Goal: Complete application form

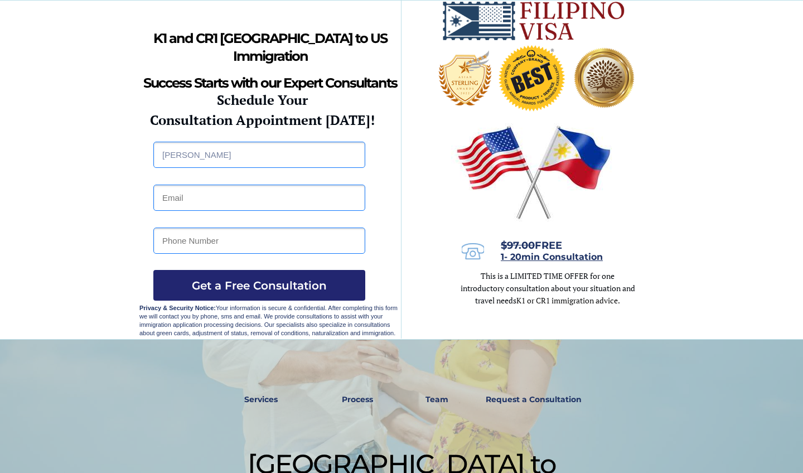
type input "syriel fortaliza"
type input "syrielfortaliza481@gmail.com"
type input "09551254592"
click at [250, 292] on button "Get a Free Consultation" at bounding box center [259, 285] width 212 height 31
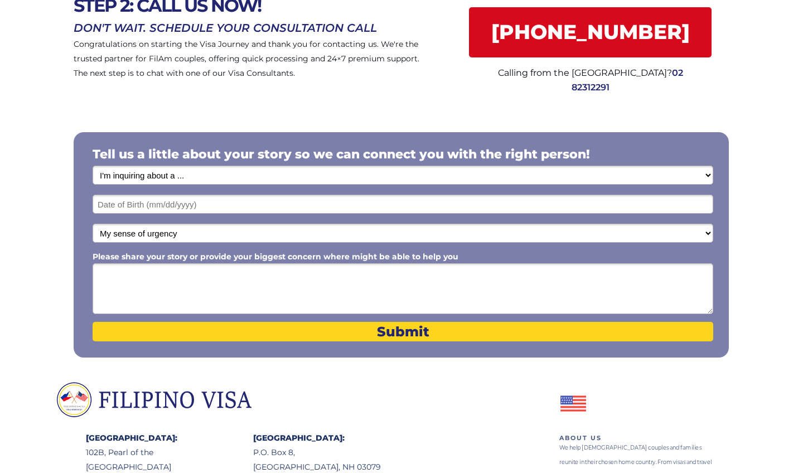
scroll to position [110, 0]
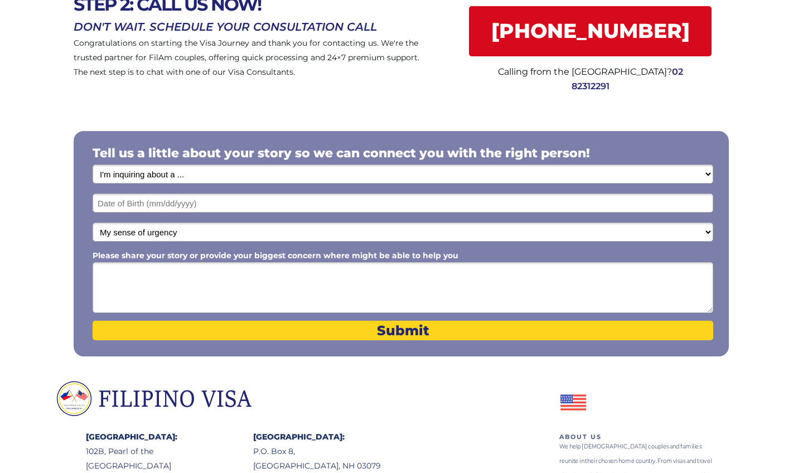
select select "1799"
select select "1803"
click at [197, 292] on textarea "Please share your story or provide your biggest concern where might be able to …" at bounding box center [403, 287] width 621 height 51
click at [150, 272] on textarea "My name is Serial Fortaliza." at bounding box center [403, 287] width 621 height 51
click at [157, 272] on textarea "My name is Srial Fortaliza." at bounding box center [403, 287] width 621 height 51
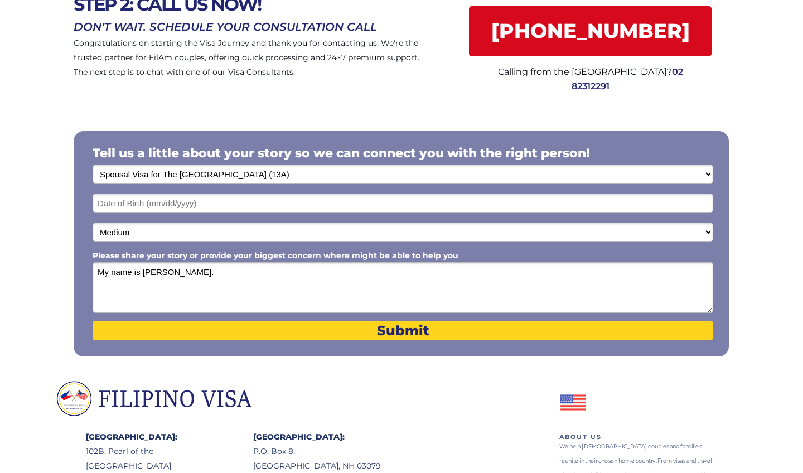
click at [212, 274] on textarea "My name is Syriel Fortaliza." at bounding box center [403, 287] width 621 height 51
click at [388, 271] on textarea "My name is Syriel Fortaliza. I have been living with my boyfriend in Makati for…" at bounding box center [403, 287] width 621 height 51
click at [471, 271] on textarea "My name is Syriel Fortaliza. I have been living with my boyfriend in Makati for…" at bounding box center [403, 287] width 621 height 51
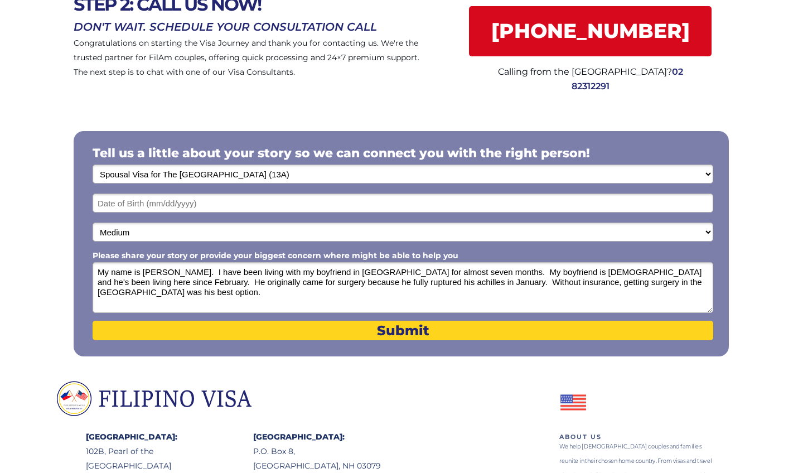
click at [502, 282] on textarea "My name is Syriel Fortaliza. I have been living with my boyfriend in Makati for…" at bounding box center [403, 287] width 621 height 51
click at [242, 293] on textarea "My name is Syriel Fortaliza. I have been living with my boyfriend in Makati for…" at bounding box center [403, 287] width 621 height 51
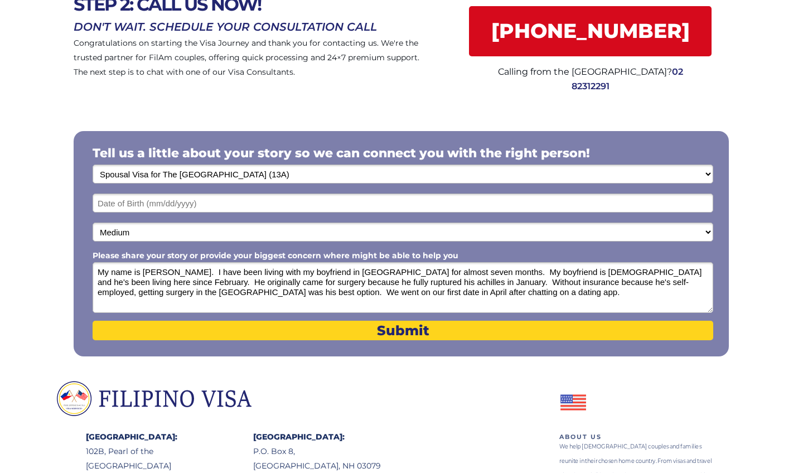
click at [460, 292] on textarea "My name is Syriel Fortaliza. I have been living with my boyfriend in Makati for…" at bounding box center [403, 287] width 621 height 51
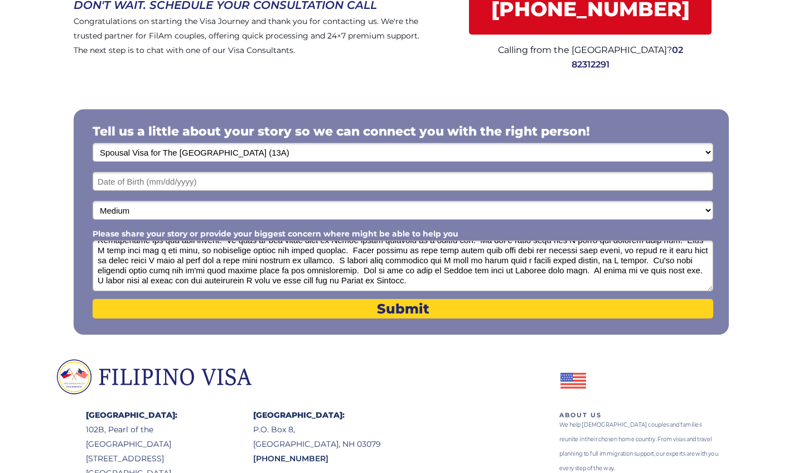
scroll to position [131, 0]
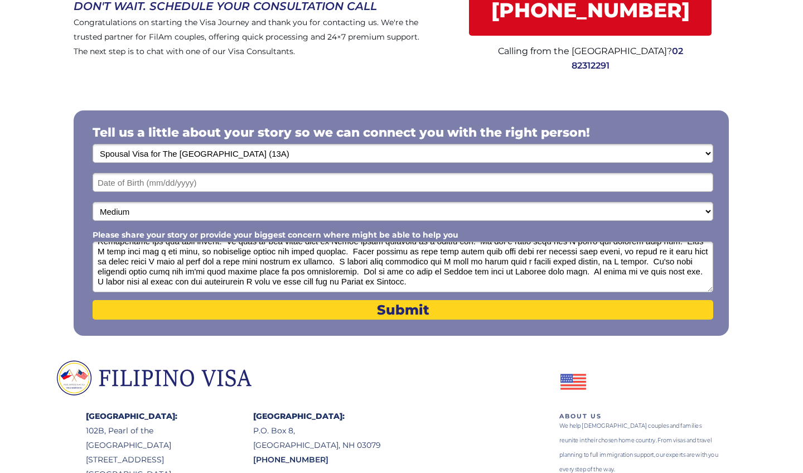
type textarea "My name is Syriel Fortaliza. I have been living with my boyfriend in Makati for…"
click at [148, 181] on input "text" at bounding box center [403, 182] width 621 height 19
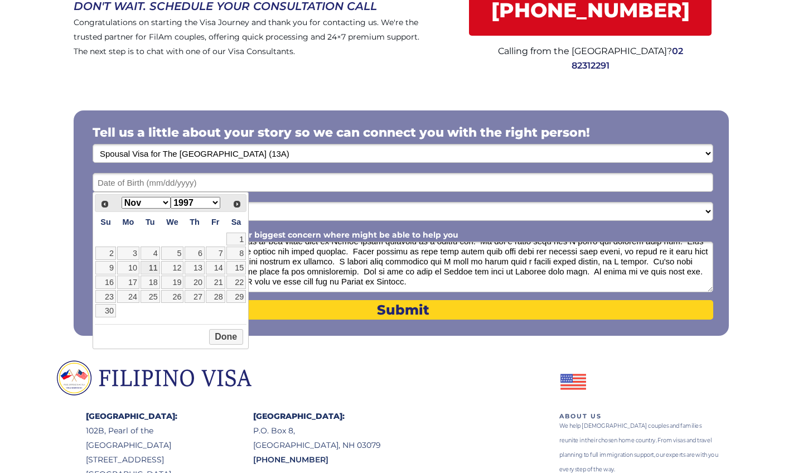
click at [152, 272] on link "11" at bounding box center [151, 267] width 20 height 13
type input "11/11/1997"
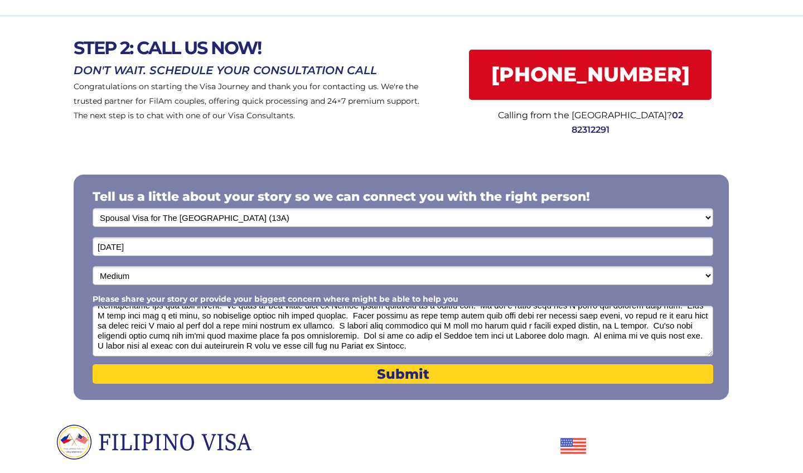
scroll to position [78, 0]
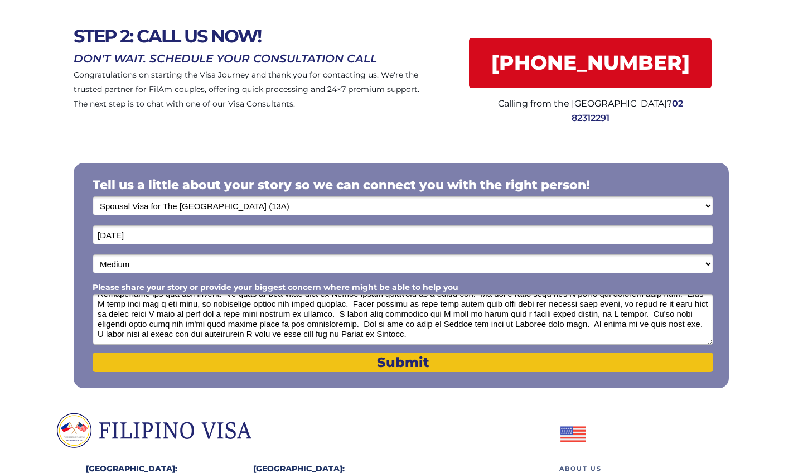
click at [374, 368] on span "Submit" at bounding box center [403, 362] width 621 height 16
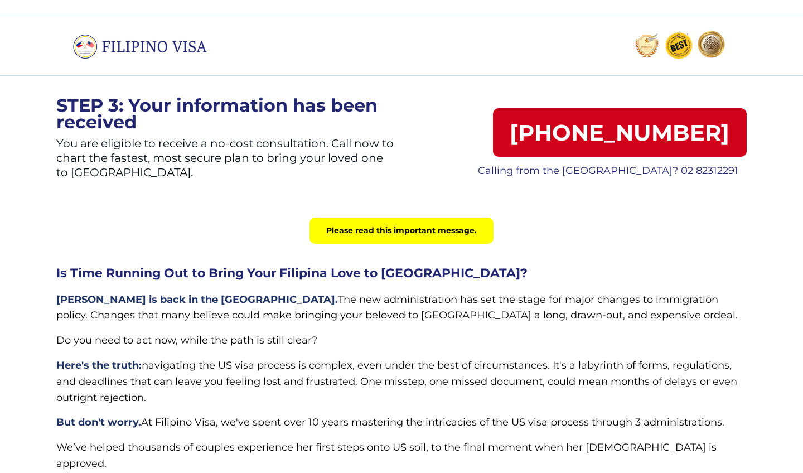
click at [374, 368] on span "navigating the US visa process is complex, even under the best of circumstances…" at bounding box center [396, 381] width 681 height 45
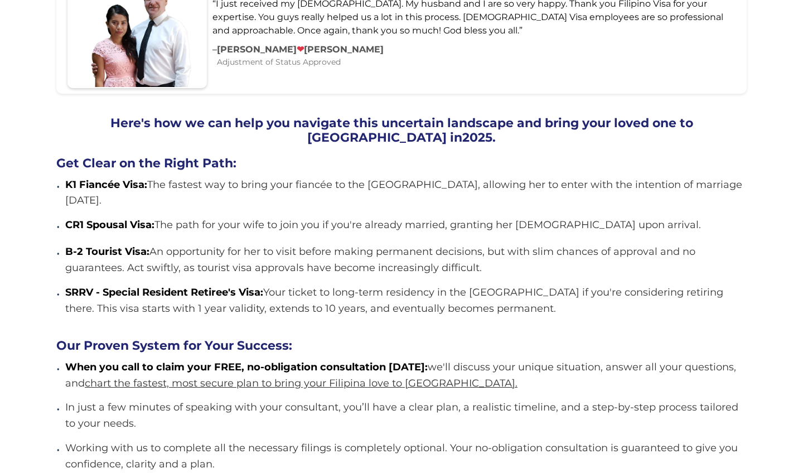
scroll to position [914, 0]
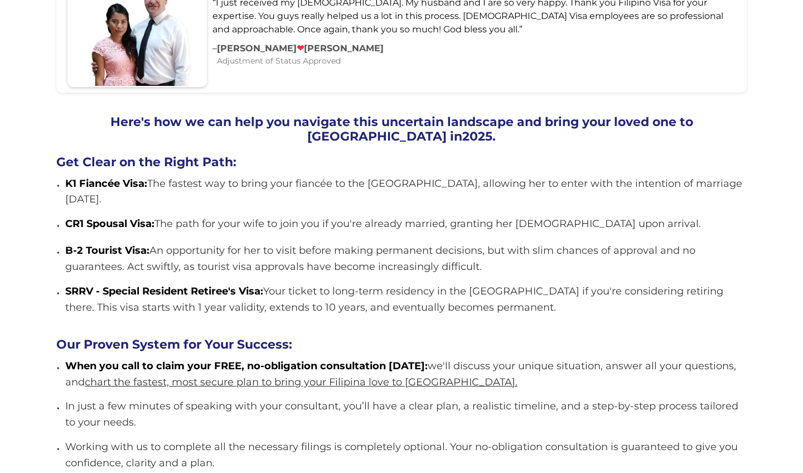
click at [345, 243] on p "B-2 Tourist Visa: An opportunity for her to visit before making permanent decis…" at bounding box center [406, 259] width 682 height 32
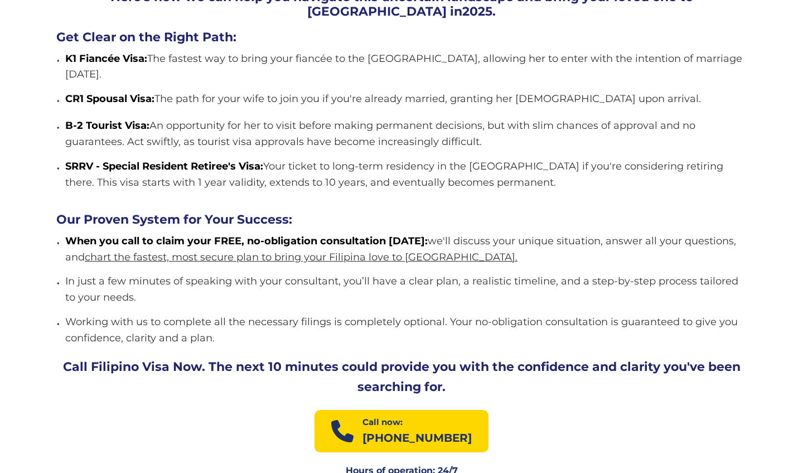
scroll to position [1041, 0]
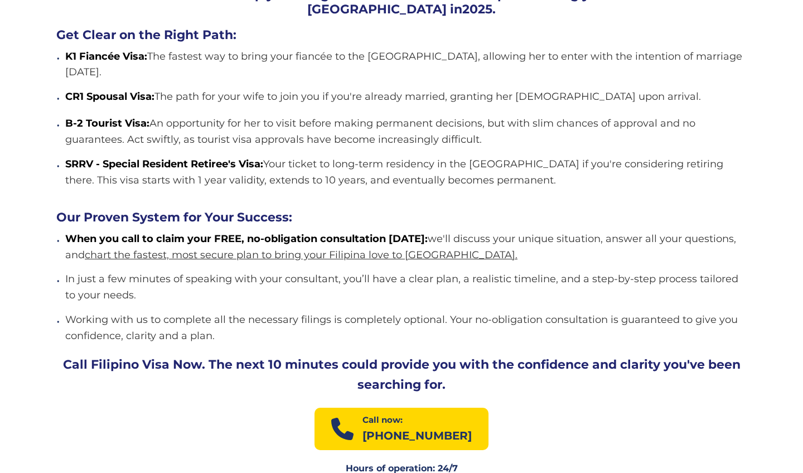
click at [369, 271] on p "In just a few minutes of speaking with your consultant, you’ll have a clear pla…" at bounding box center [406, 287] width 682 height 32
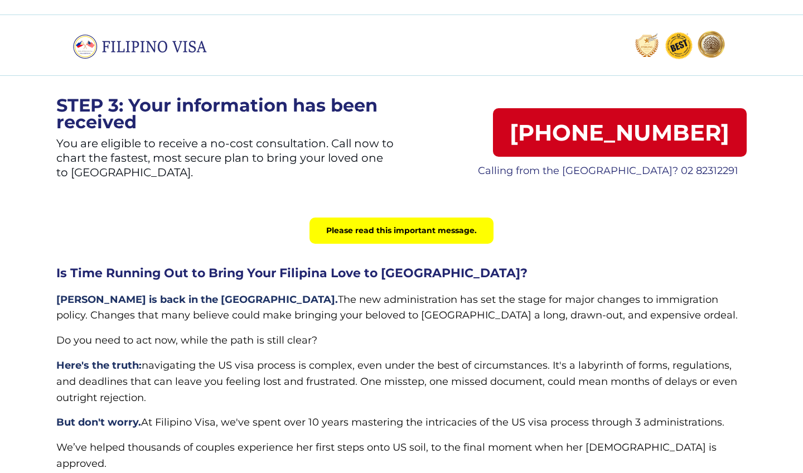
scroll to position [0, 0]
